Goal: Obtain resource: Download file/media

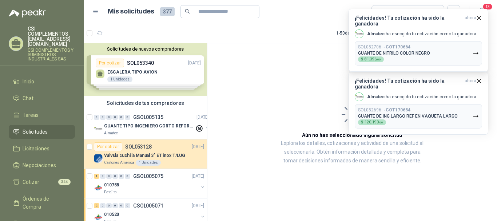
scroll to position [1049, 0]
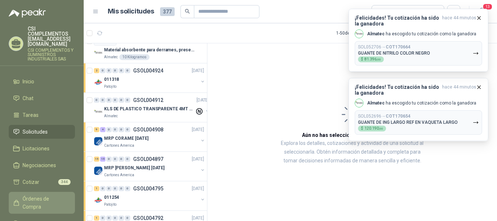
click at [38, 195] on span "Órdenes de Compra" at bounding box center [45, 203] width 45 height 16
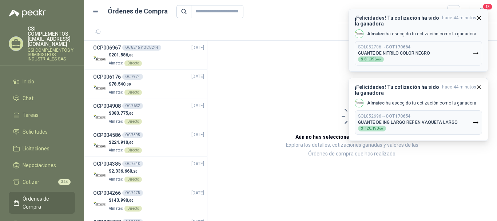
click at [480, 15] on button "¡Felicidades! Tu cotización ha sido la ganadora hace 44 minutos Almatec ha esco…" at bounding box center [419, 40] width 140 height 63
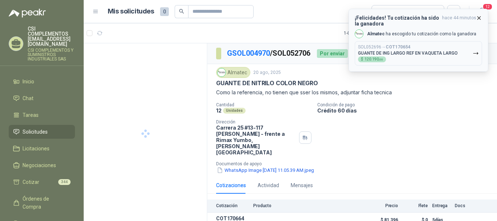
click at [479, 20] on icon "button" at bounding box center [479, 18] width 6 height 6
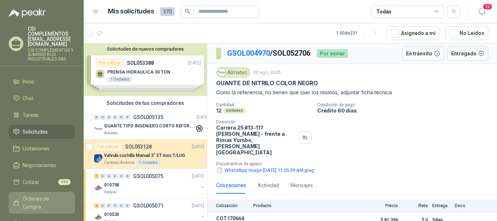
click at [40, 195] on span "Órdenes de Compra" at bounding box center [45, 203] width 45 height 16
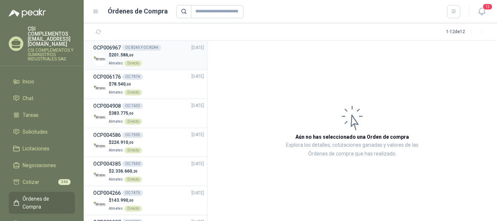
click at [159, 55] on div "$ 201.586 ,00 Almatec Directo" at bounding box center [148, 59] width 111 height 15
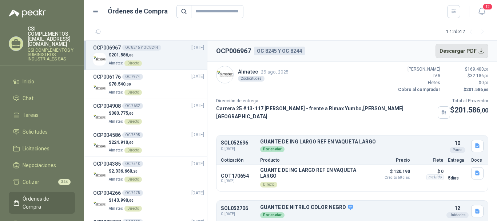
click at [480, 51] on button "Descargar PDF" at bounding box center [462, 51] width 53 height 15
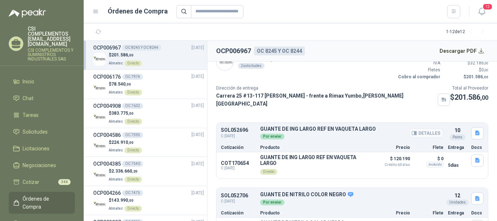
scroll to position [32, 0]
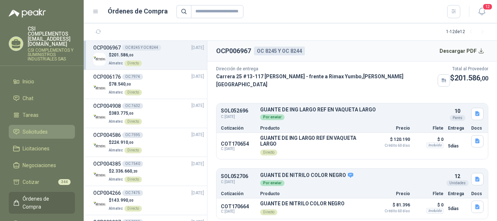
click at [34, 128] on span "Solicitudes" at bounding box center [35, 132] width 25 height 8
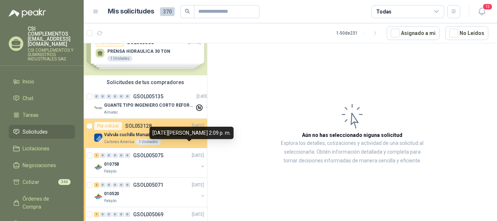
scroll to position [36, 0]
